Goal: Task Accomplishment & Management: Use online tool/utility

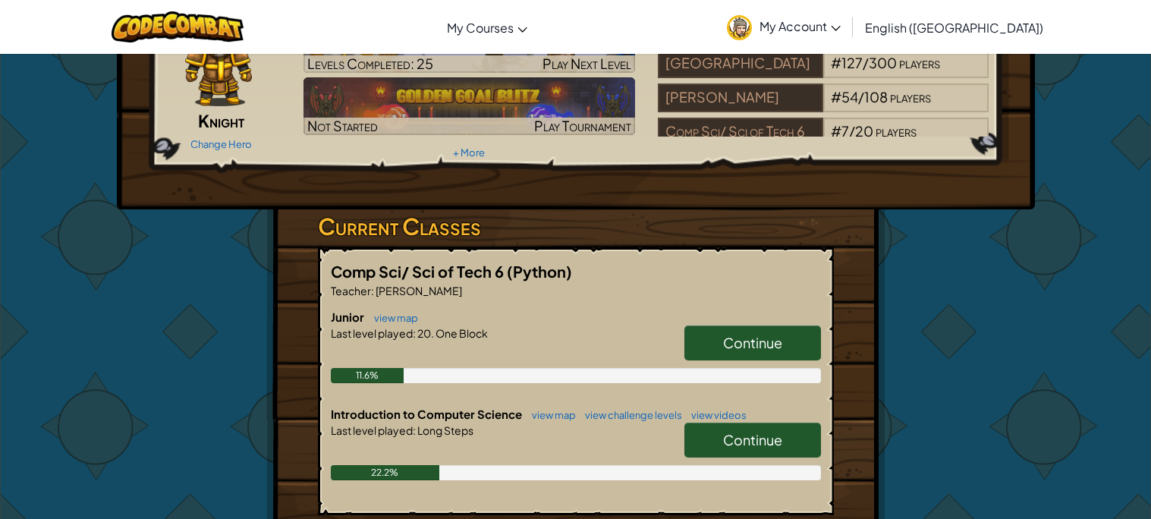
click at [776, 444] on span "Continue" at bounding box center [752, 439] width 59 height 17
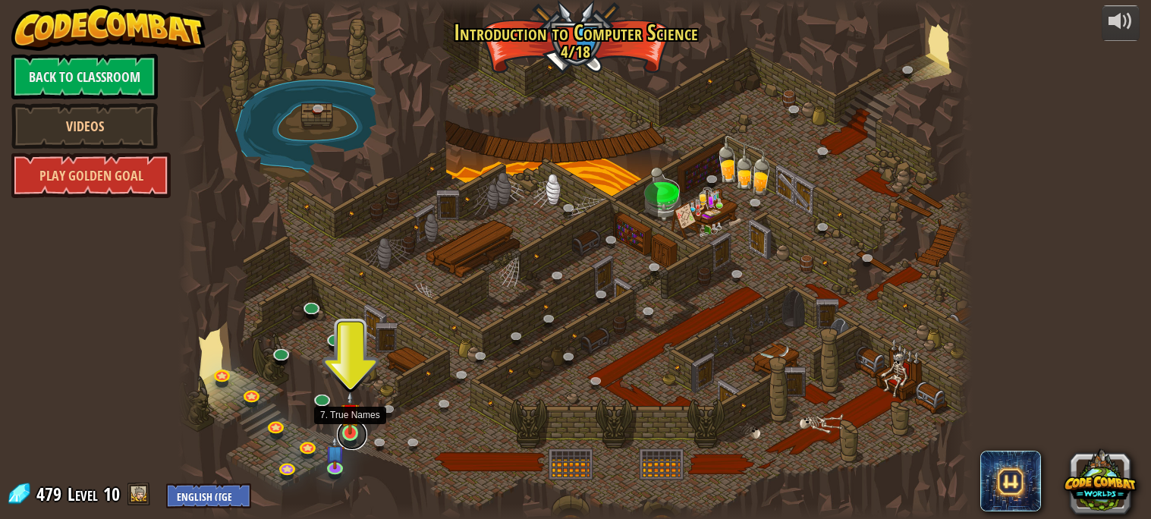
click at [352, 436] on link at bounding box center [352, 435] width 30 height 30
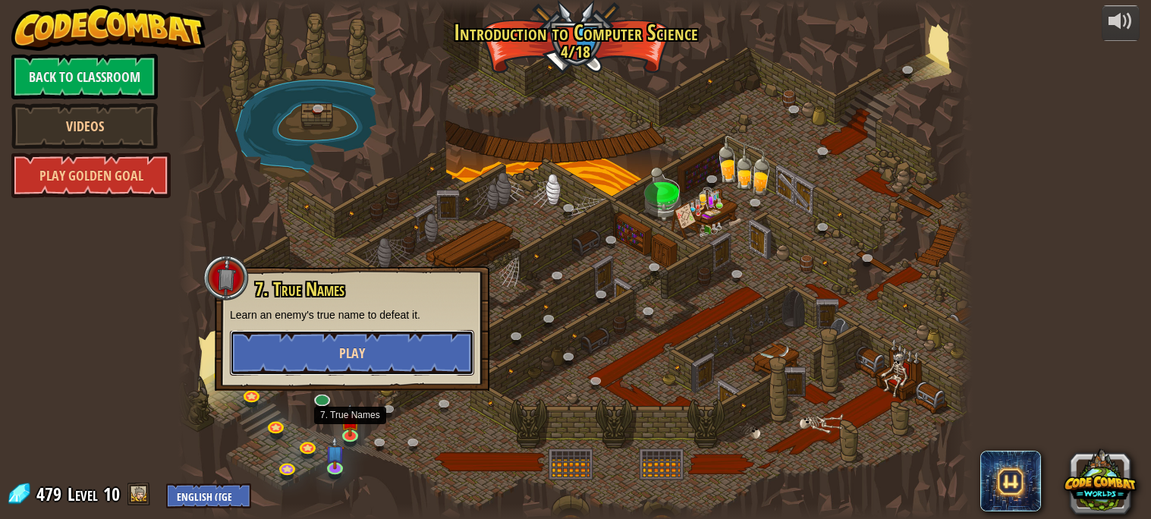
click at [398, 370] on button "Play" at bounding box center [352, 353] width 244 height 46
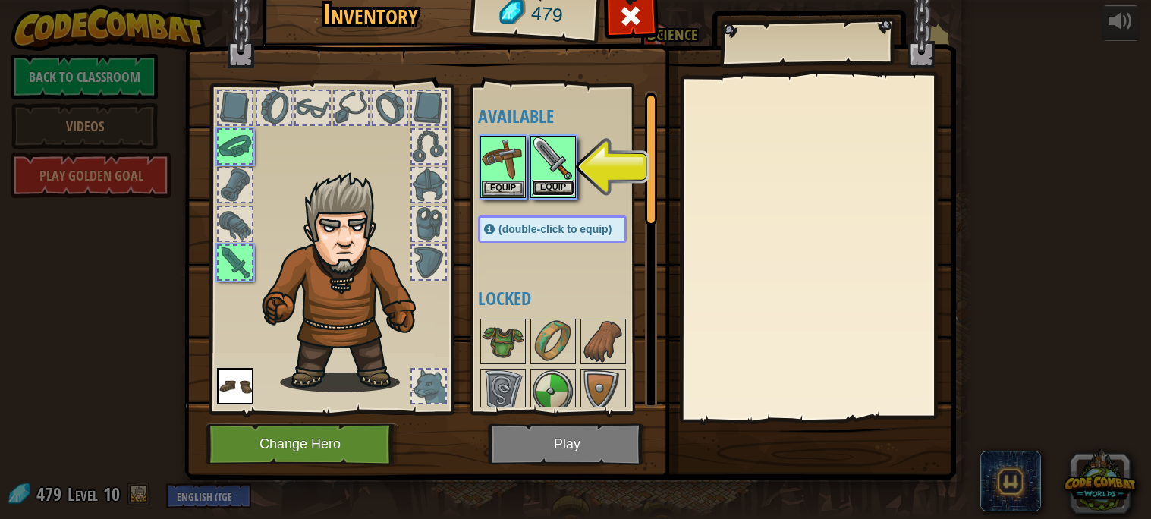
click at [555, 187] on button "Equip" at bounding box center [553, 188] width 42 height 16
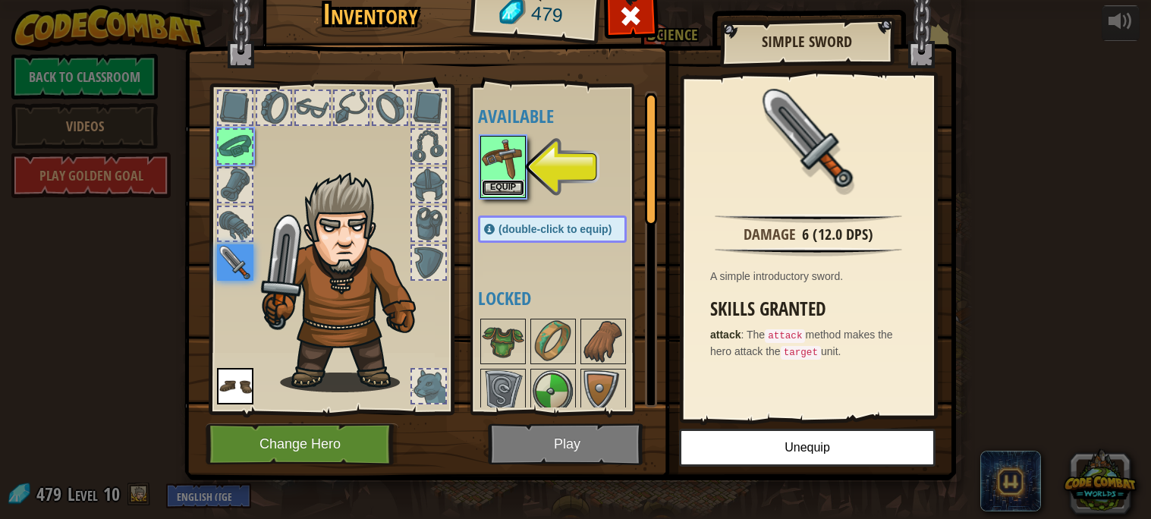
click at [508, 190] on button "Equip" at bounding box center [503, 188] width 42 height 16
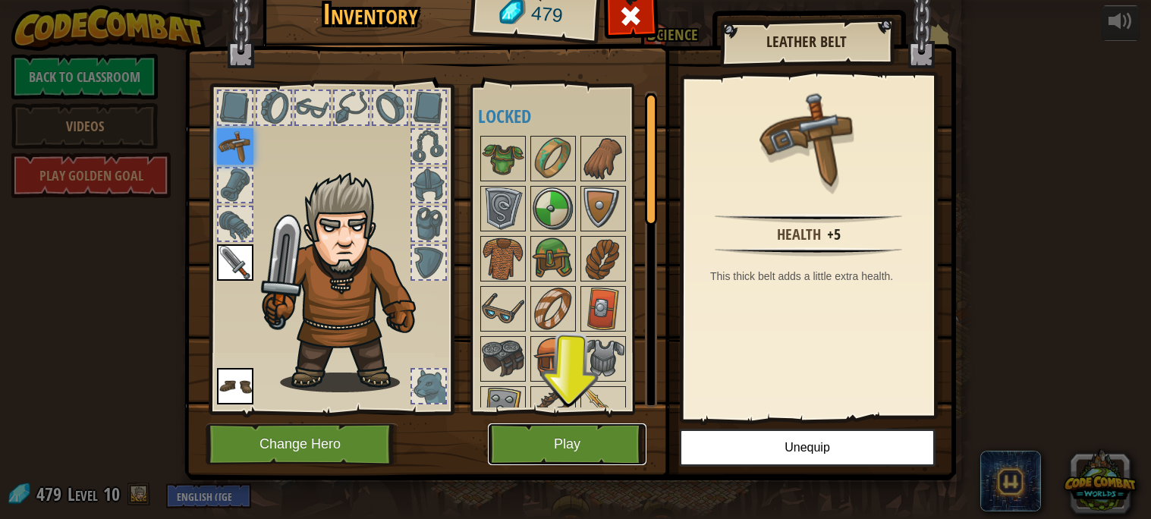
click at [608, 435] on button "Play" at bounding box center [567, 444] width 159 height 42
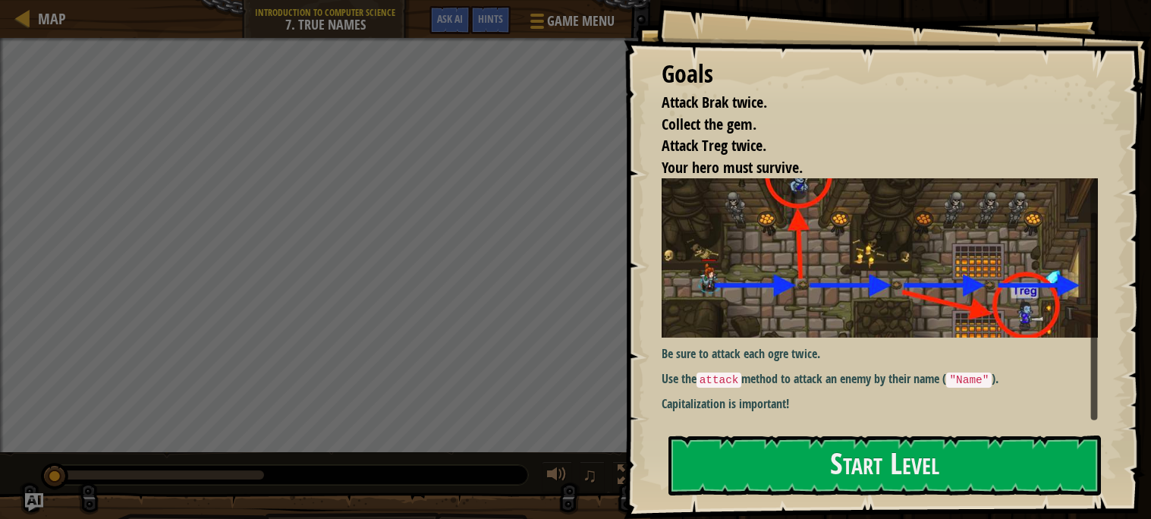
scroll to position [39, 0]
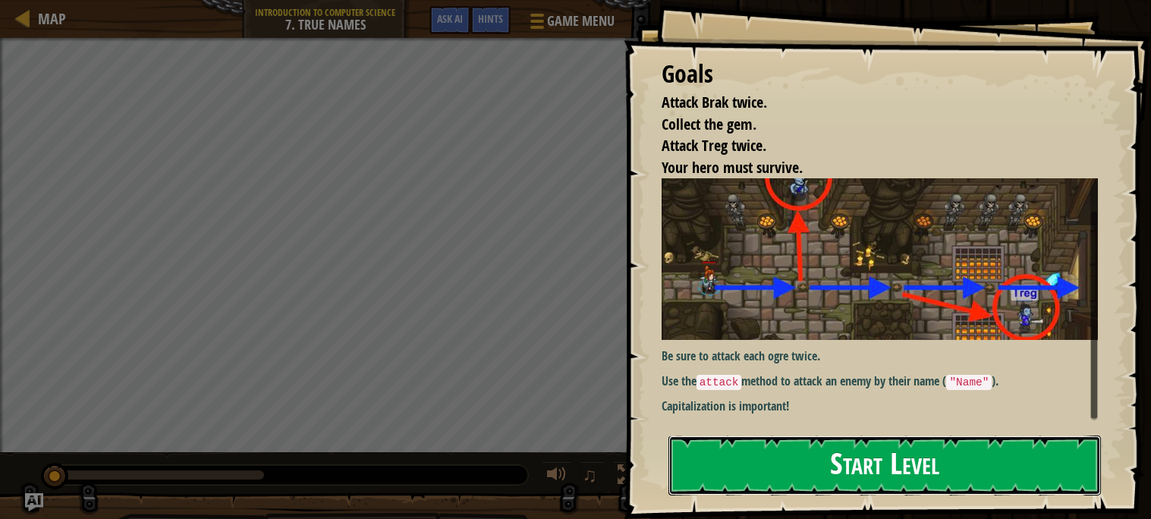
click at [829, 455] on button "Start Level" at bounding box center [885, 466] width 433 height 60
